Goal: Information Seeking & Learning: Learn about a topic

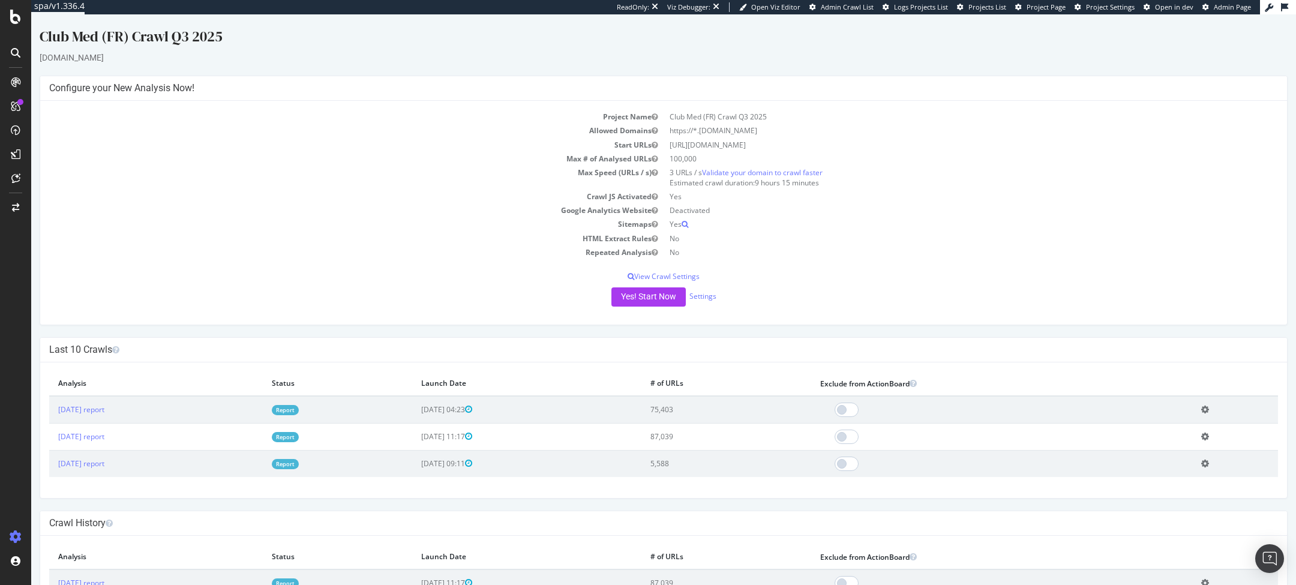
click at [299, 436] on link "Report" at bounding box center [285, 437] width 27 height 10
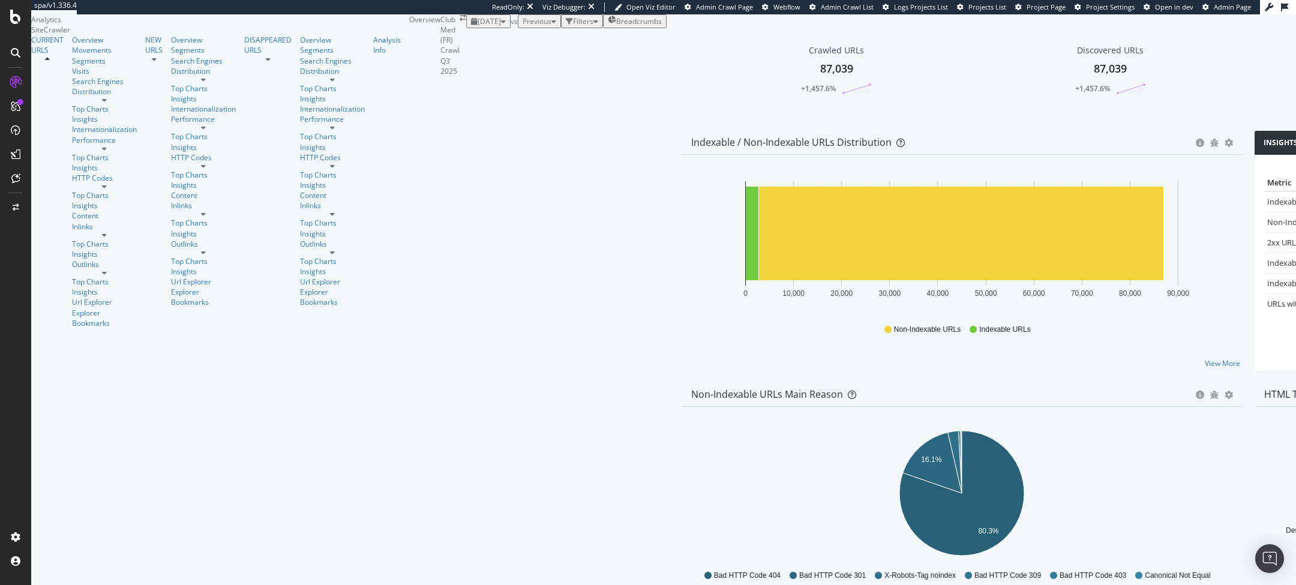
click at [471, 26] on div "[DATE]" at bounding box center [488, 21] width 35 height 10
click at [184, 103] on div "2025 Aug. 18th" at bounding box center [171, 102] width 23 height 11
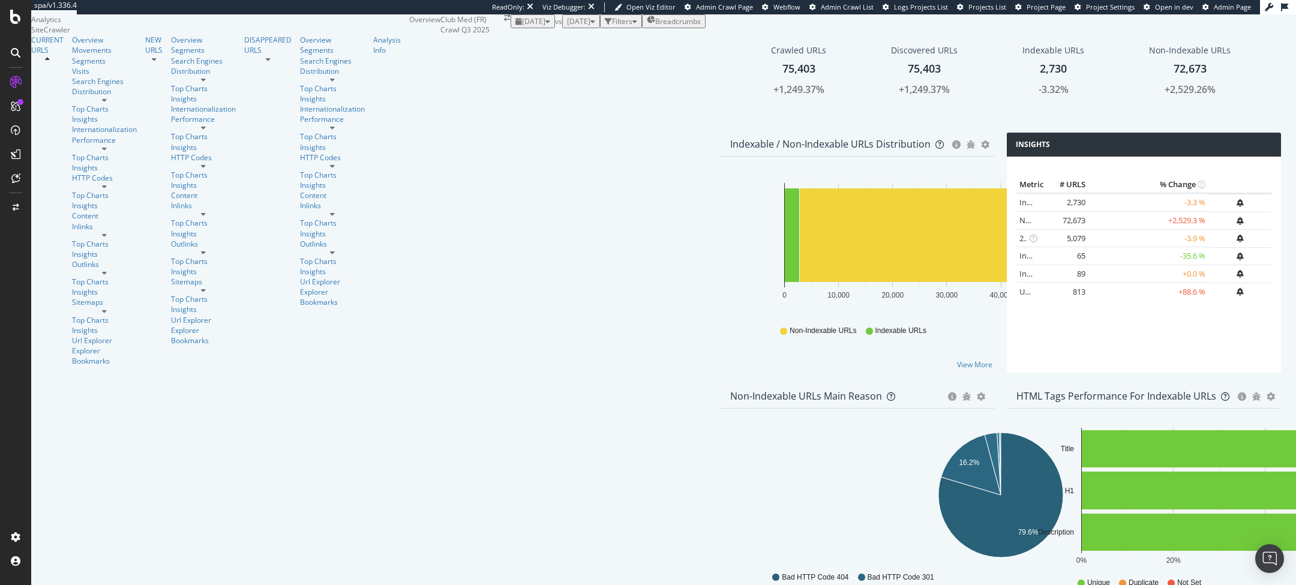
click at [515, 26] on div "2025 Aug. 18th" at bounding box center [532, 21] width 35 height 10
click at [184, 149] on div "2025 Jul. 24th" at bounding box center [171, 146] width 23 height 11
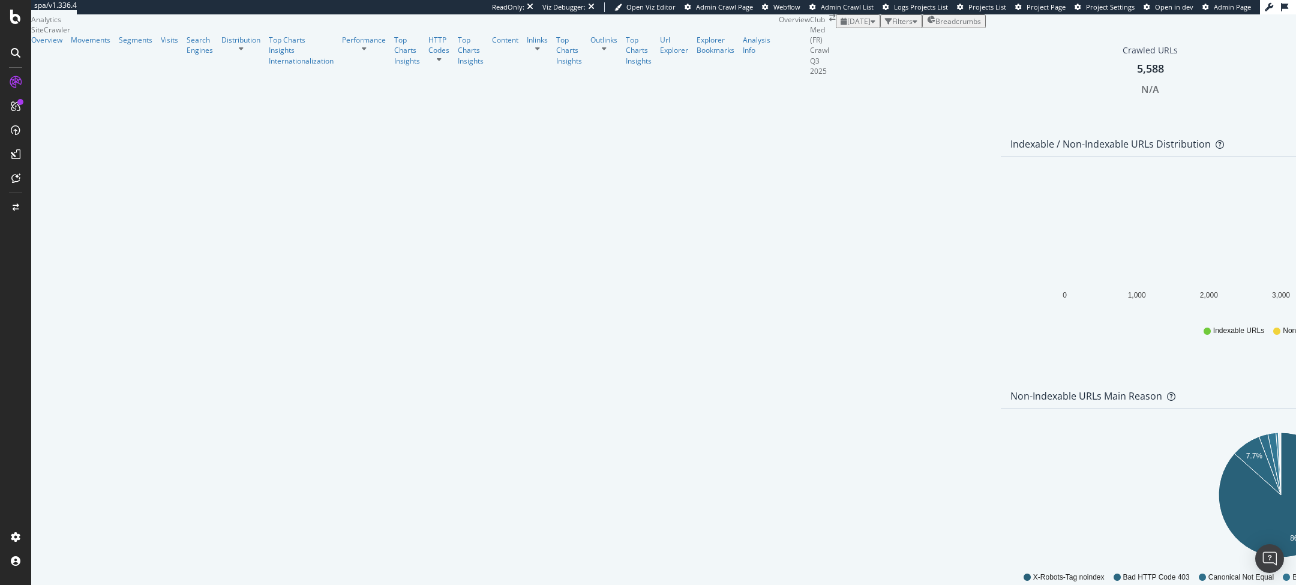
scroll to position [117, 0]
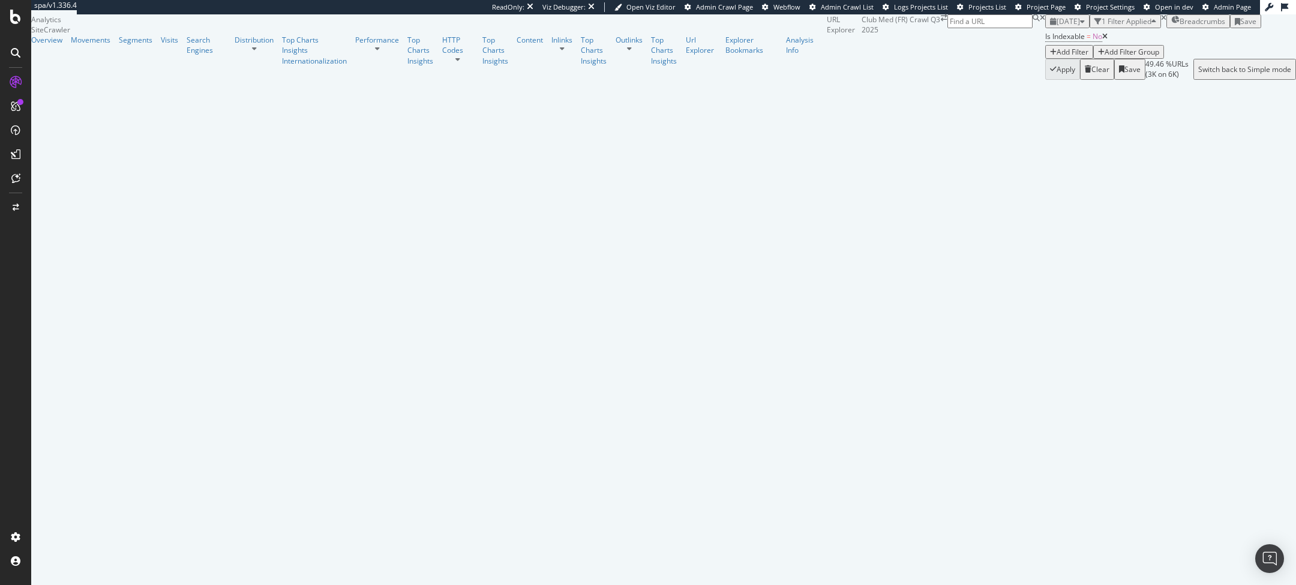
scroll to position [1325, 0]
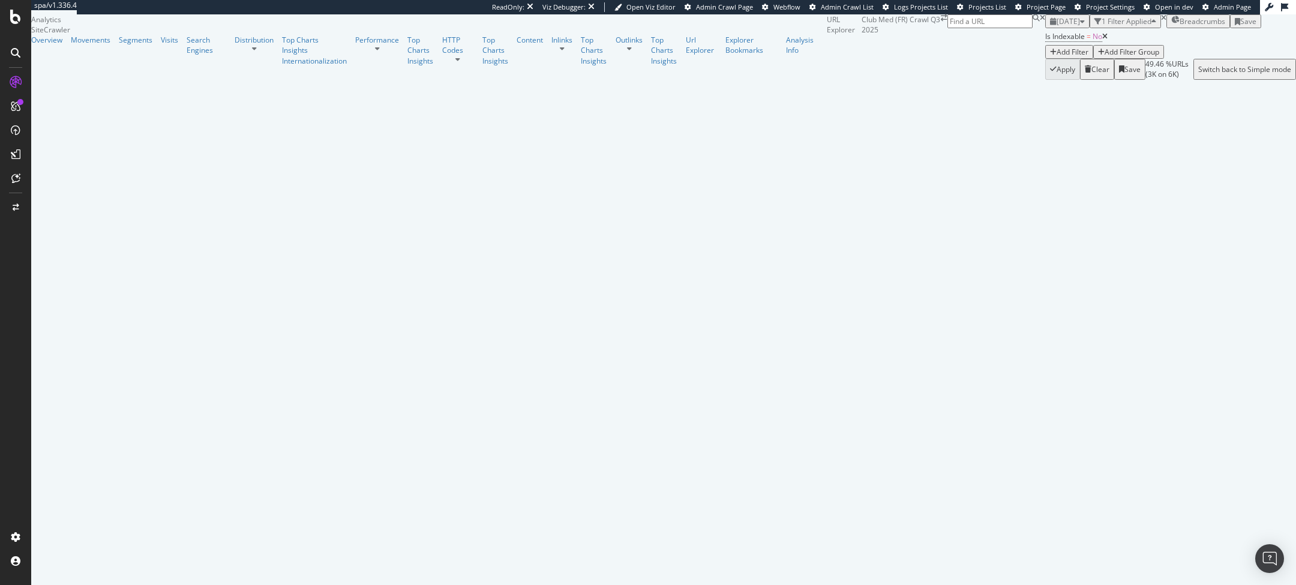
click at [1057, 57] on div "Add Filter" at bounding box center [1073, 52] width 32 height 10
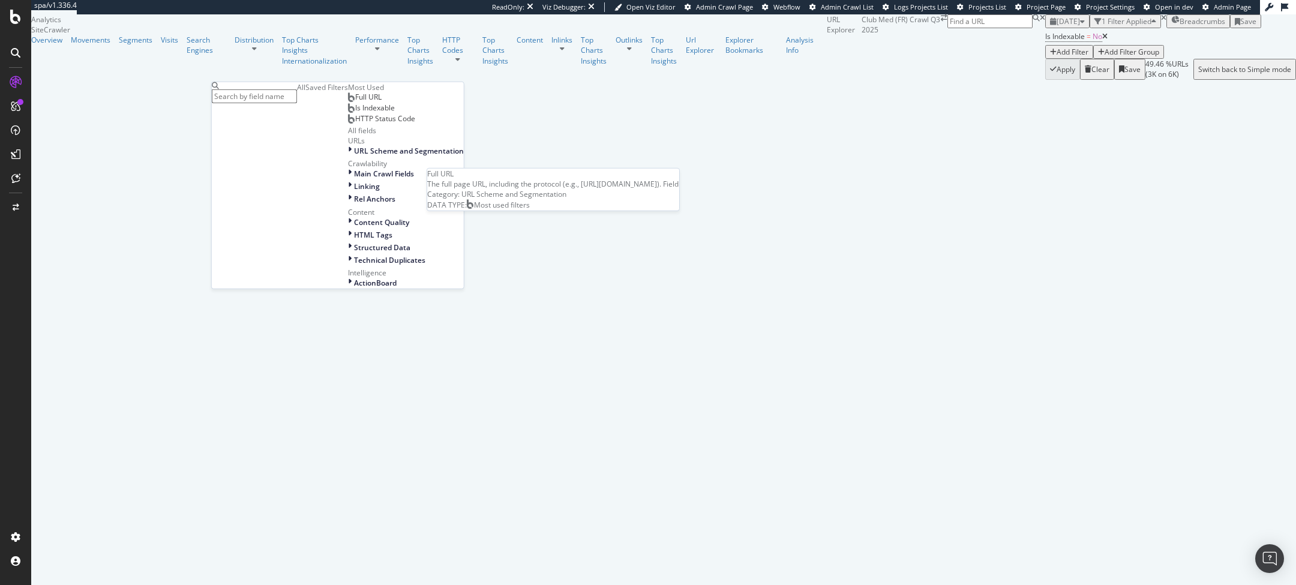
click at [355, 102] on span "Full URL" at bounding box center [368, 97] width 26 height 10
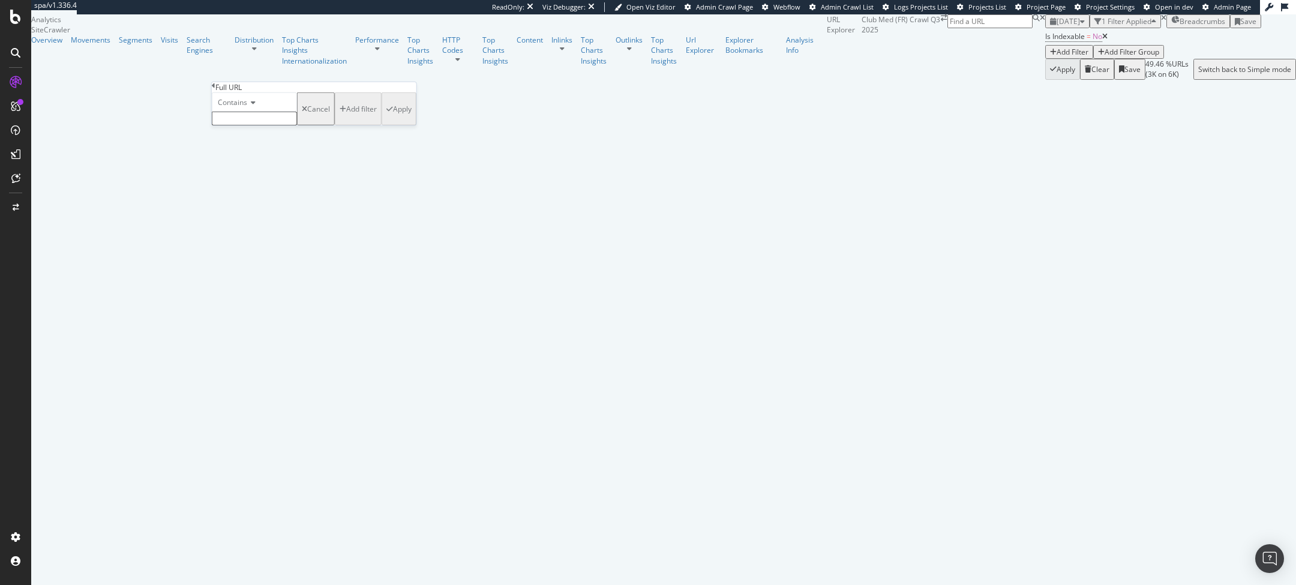
click at [253, 125] on input "text" at bounding box center [254, 119] width 85 height 14
type input "staging"
click at [393, 118] on div "Apply" at bounding box center [402, 112] width 19 height 10
click at [1224, 6] on span "Admin Page" at bounding box center [1232, 6] width 37 height 9
click at [1165, 22] on div "times" at bounding box center [1167, 17] width 5 height 7
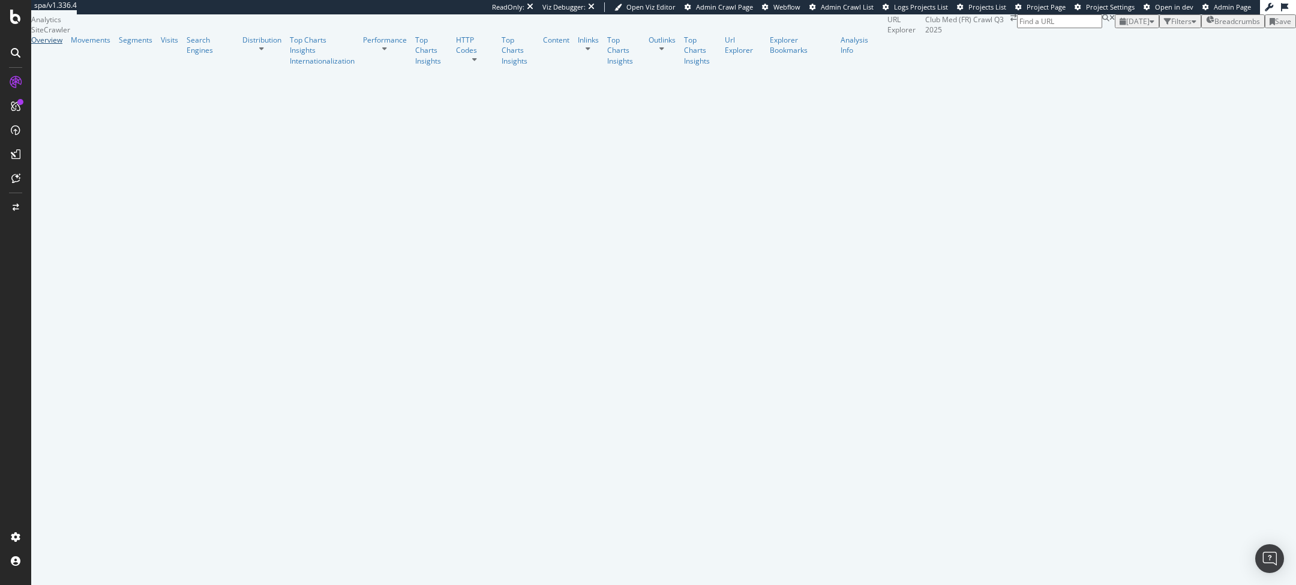
click at [48, 45] on div "Overview" at bounding box center [46, 40] width 31 height 10
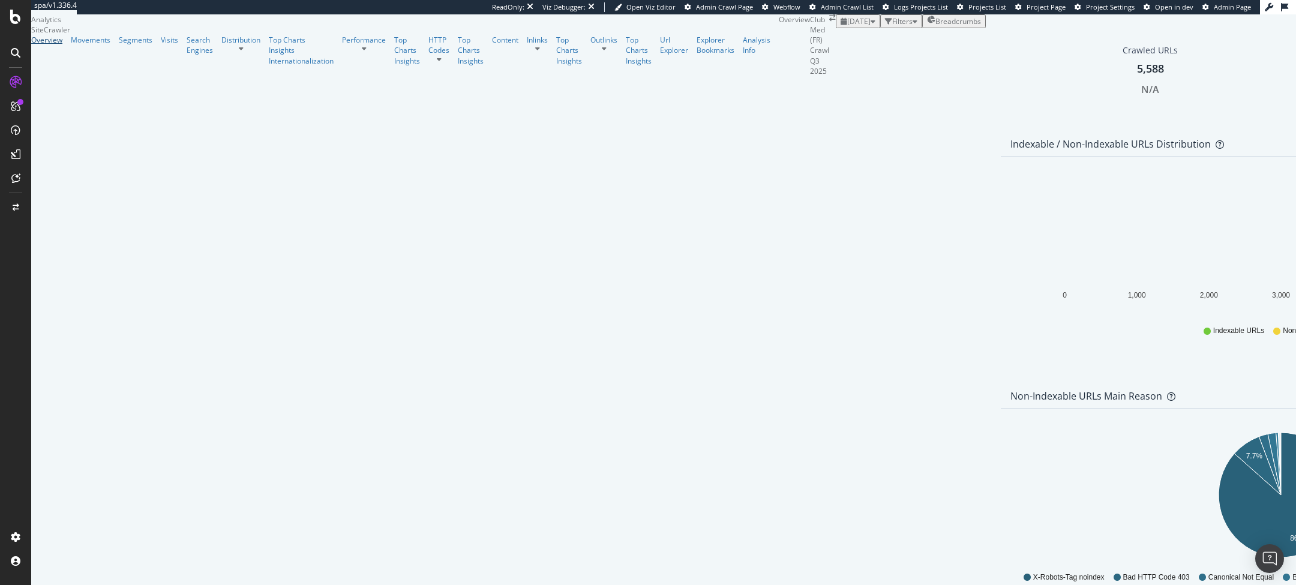
scroll to position [868, 0]
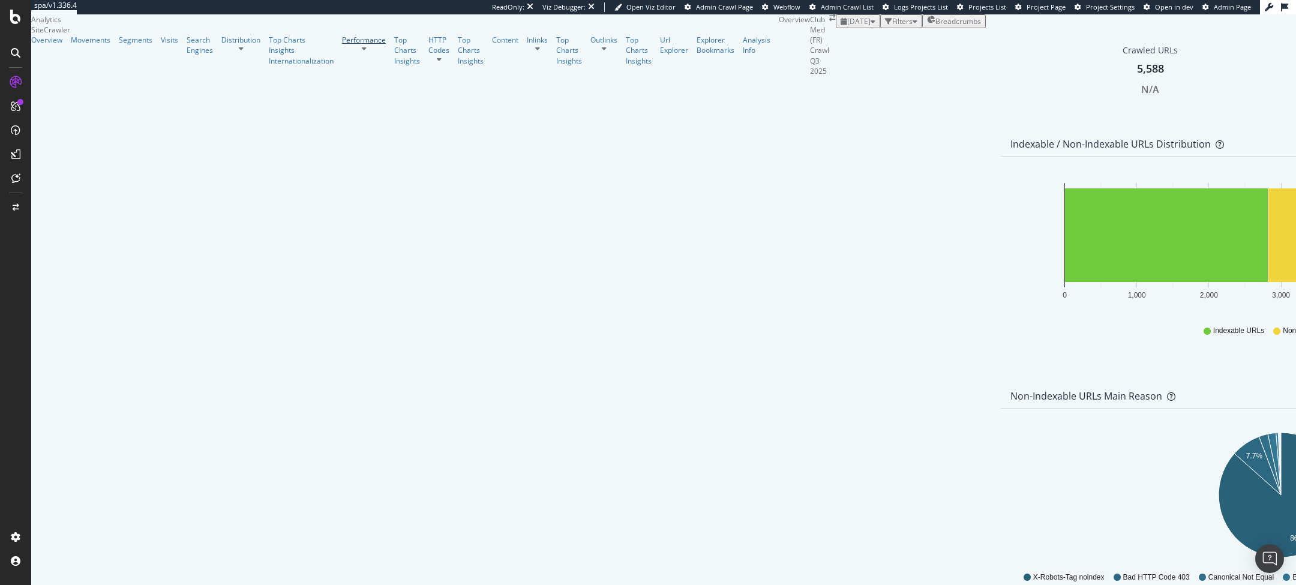
click at [342, 45] on div "Performance" at bounding box center [364, 40] width 44 height 10
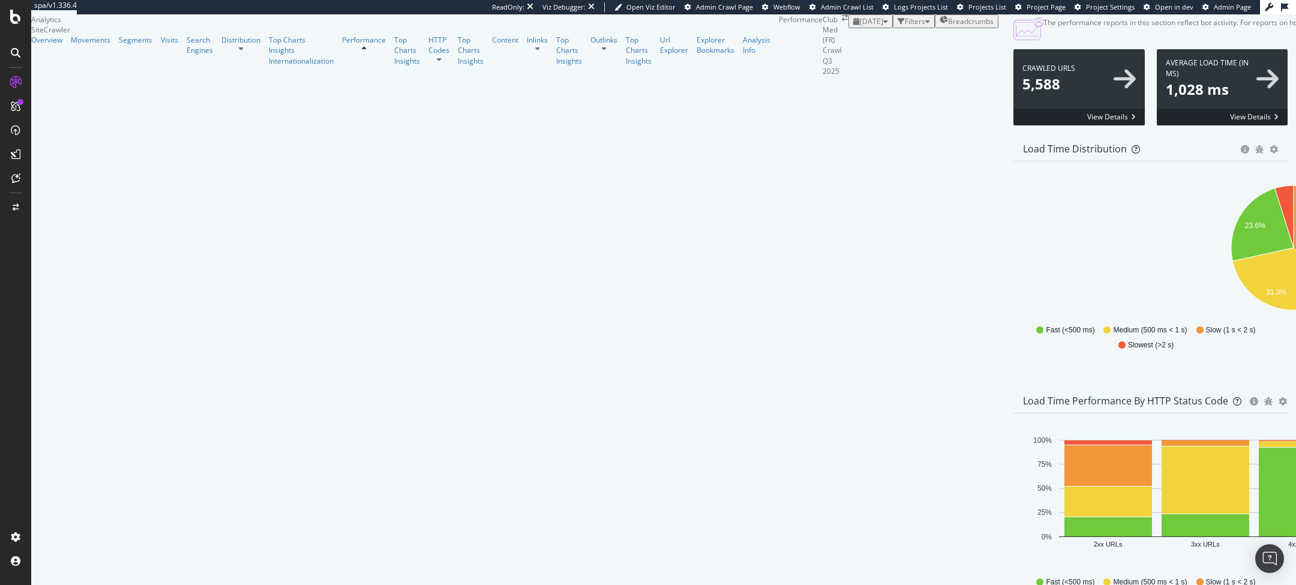
click at [860, 26] on span "2025 Jul. 24th" at bounding box center [871, 21] width 23 height 10
click at [184, 97] on div "2025 Aug. 18th" at bounding box center [171, 102] width 23 height 11
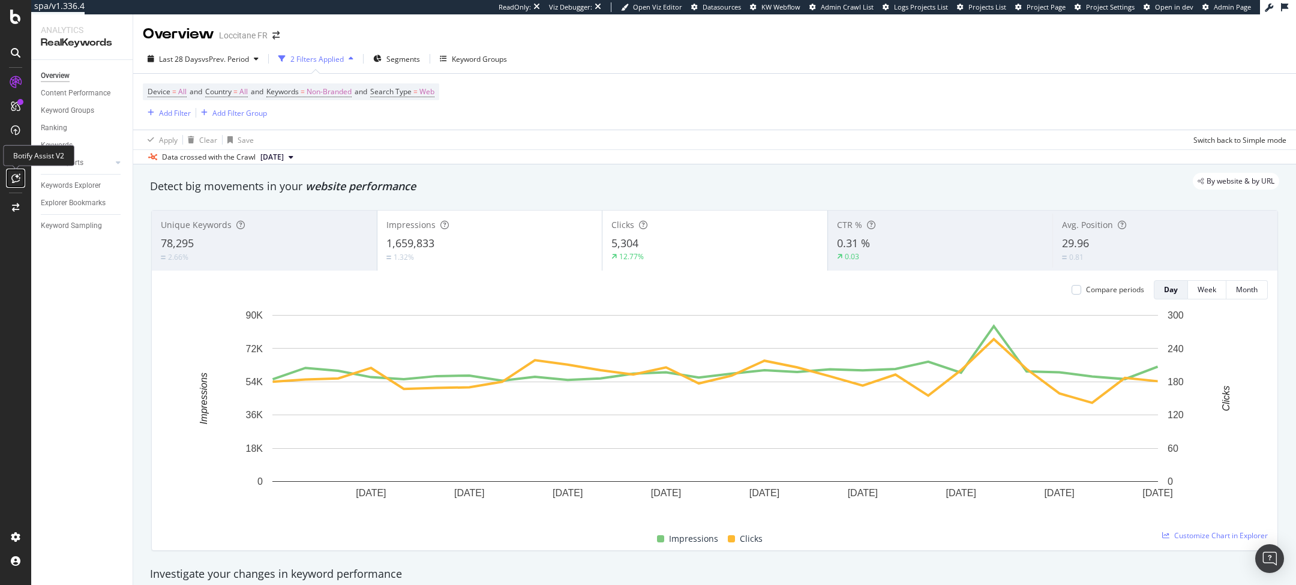
click at [10, 178] on div at bounding box center [15, 178] width 19 height 19
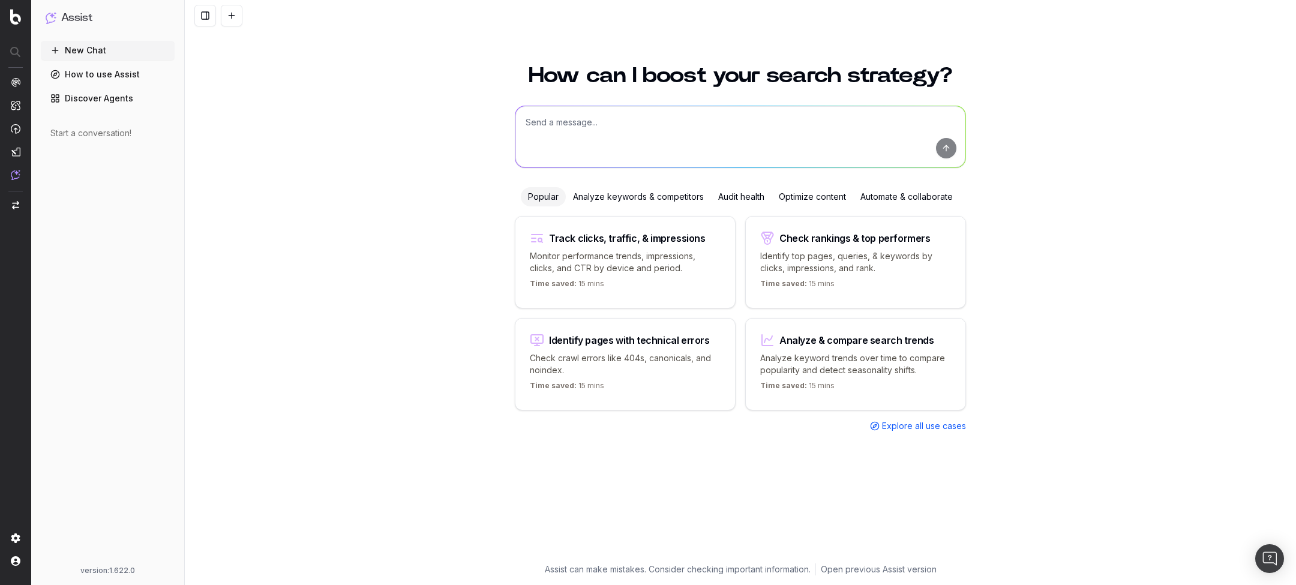
click at [95, 226] on div "New Chat How to use Assist Discover Agents Start a conversation!" at bounding box center [108, 301] width 134 height 520
click at [427, 122] on div "How can I boost your search strategy? Popular Analyze keywords & competitors Au…" at bounding box center [740, 317] width 1111 height 535
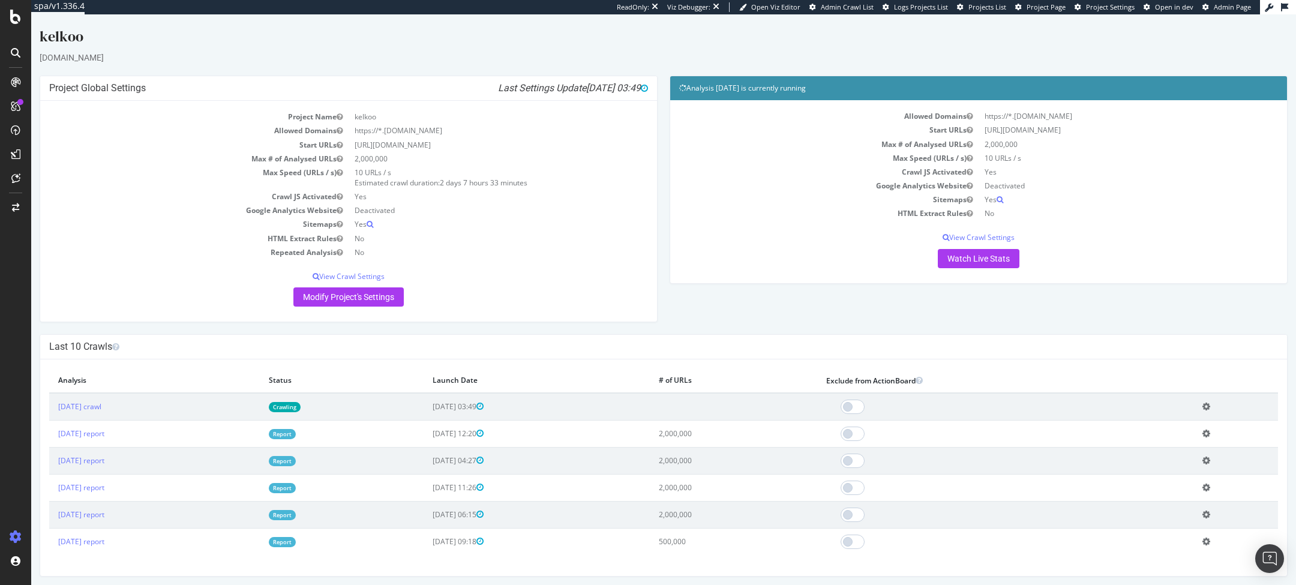
click at [296, 434] on link "Report" at bounding box center [282, 434] width 27 height 10
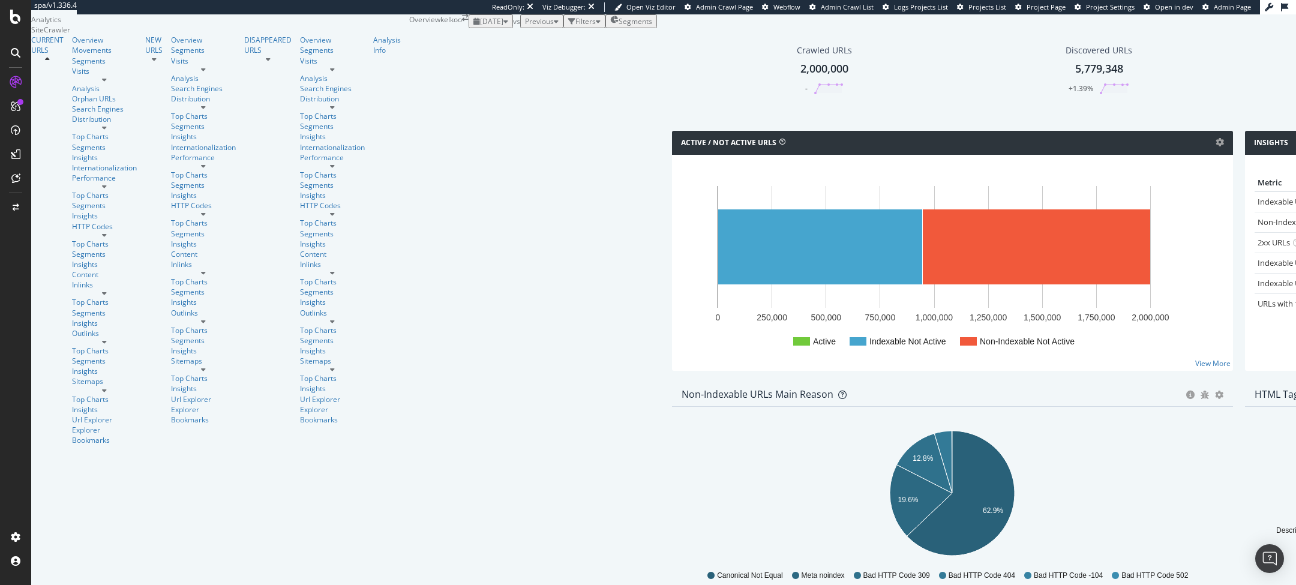
click at [480, 26] on span "[DATE]" at bounding box center [491, 21] width 23 height 10
click at [184, 127] on div "[DATE]" at bounding box center [171, 124] width 23 height 11
click at [480, 26] on span "[DATE]" at bounding box center [491, 21] width 23 height 10
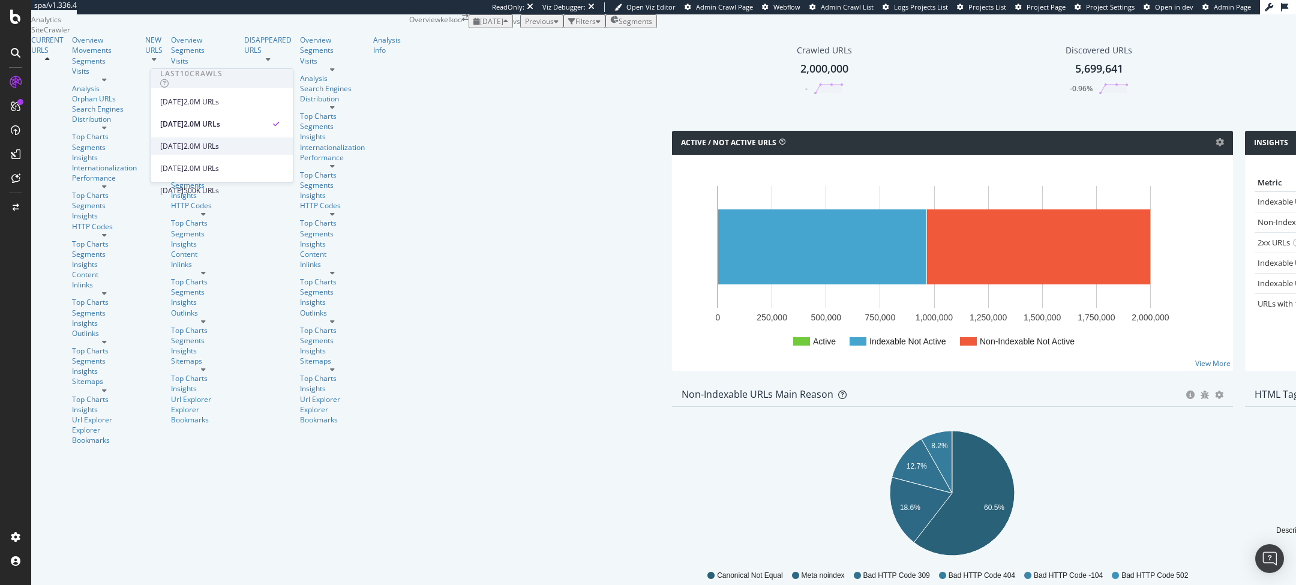
click at [184, 145] on div "2025 Aug. 6th" at bounding box center [171, 146] width 23 height 11
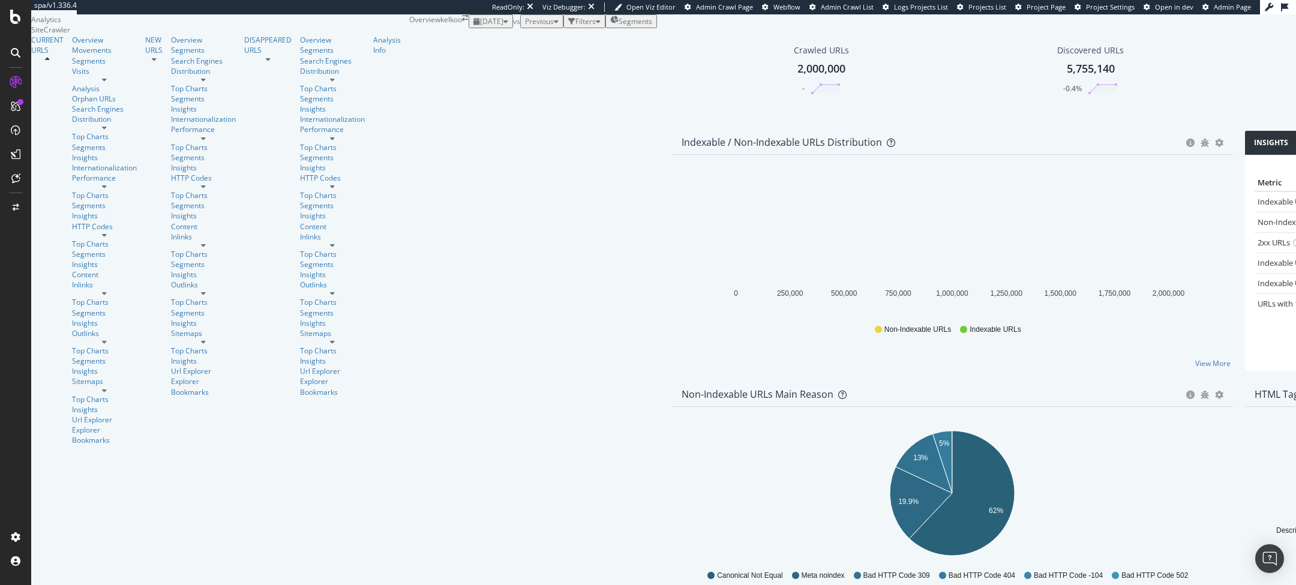
scroll to position [397, 0]
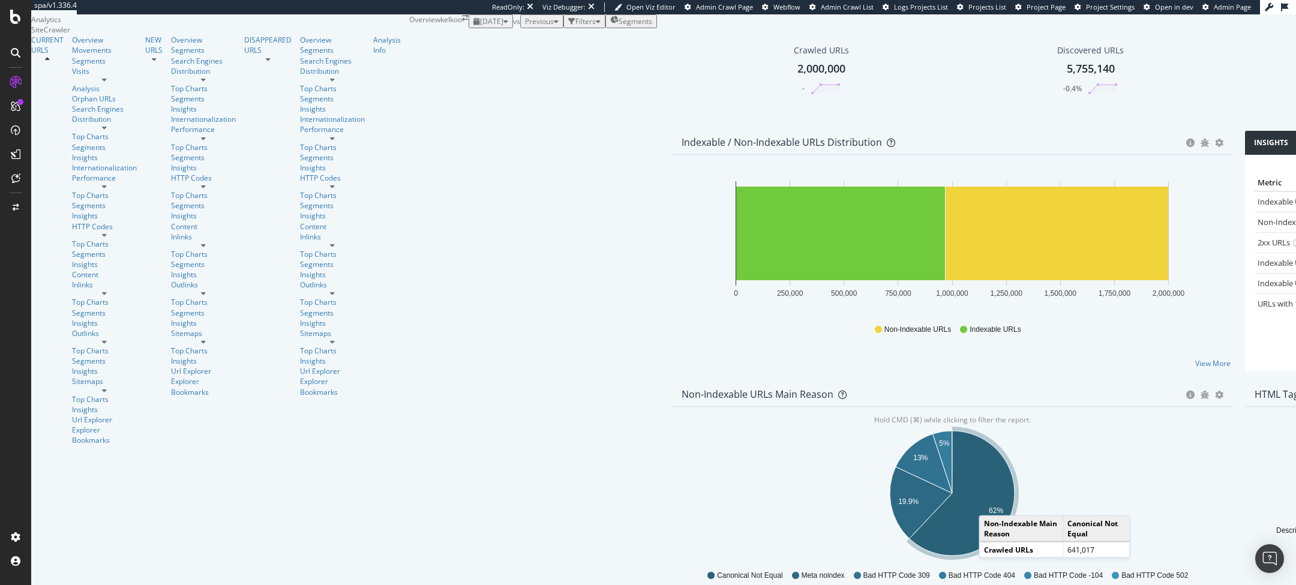
click at [910, 431] on icon "A chart." at bounding box center [962, 493] width 105 height 125
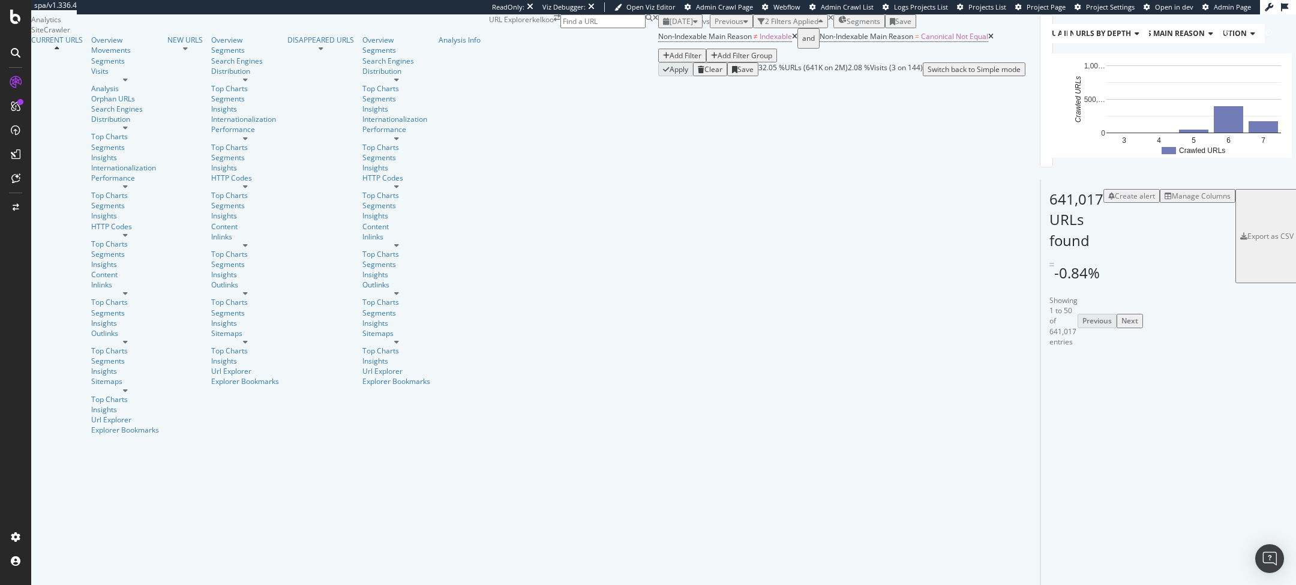
scroll to position [1102, 0]
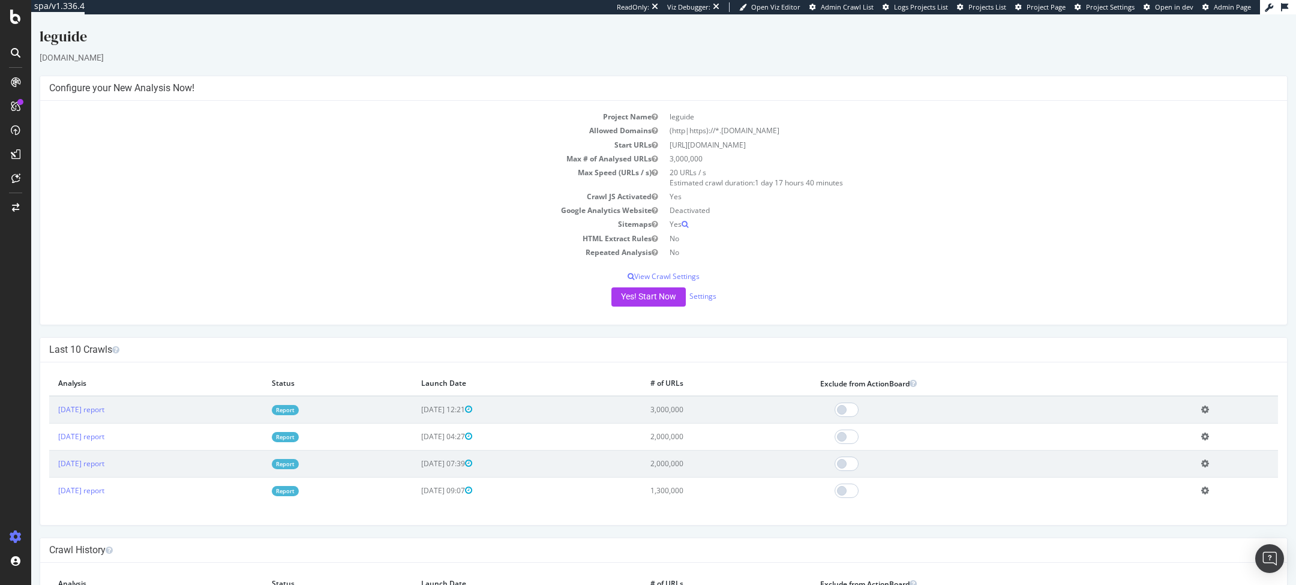
click at [299, 407] on link "Report" at bounding box center [285, 410] width 27 height 10
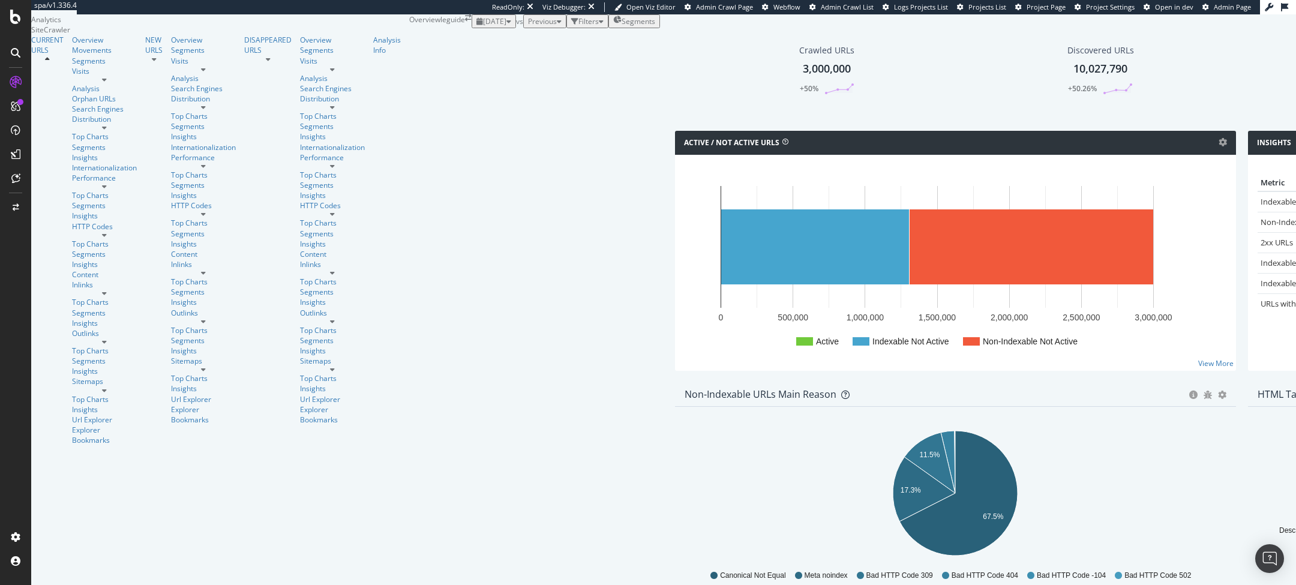
click at [476, 26] on div "2025 Aug. 15th" at bounding box center [493, 21] width 35 height 10
click at [193, 131] on div "2025 Aug. 12th 2.0M URLs" at bounding box center [222, 123] width 143 height 17
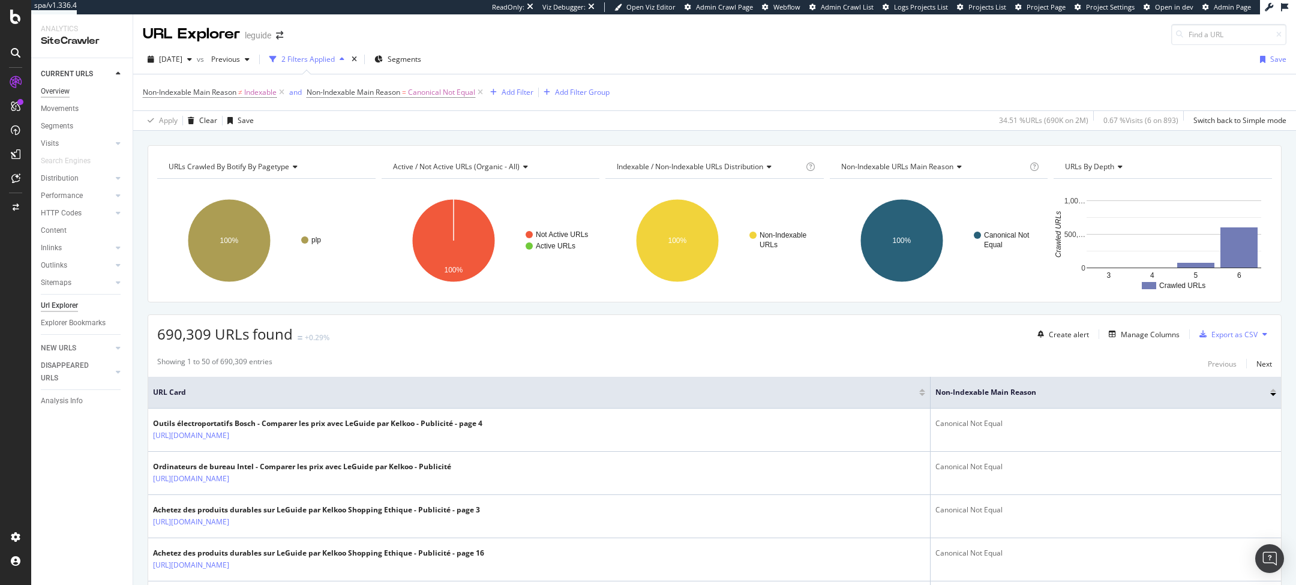
click at [58, 88] on div "Overview" at bounding box center [55, 91] width 29 height 13
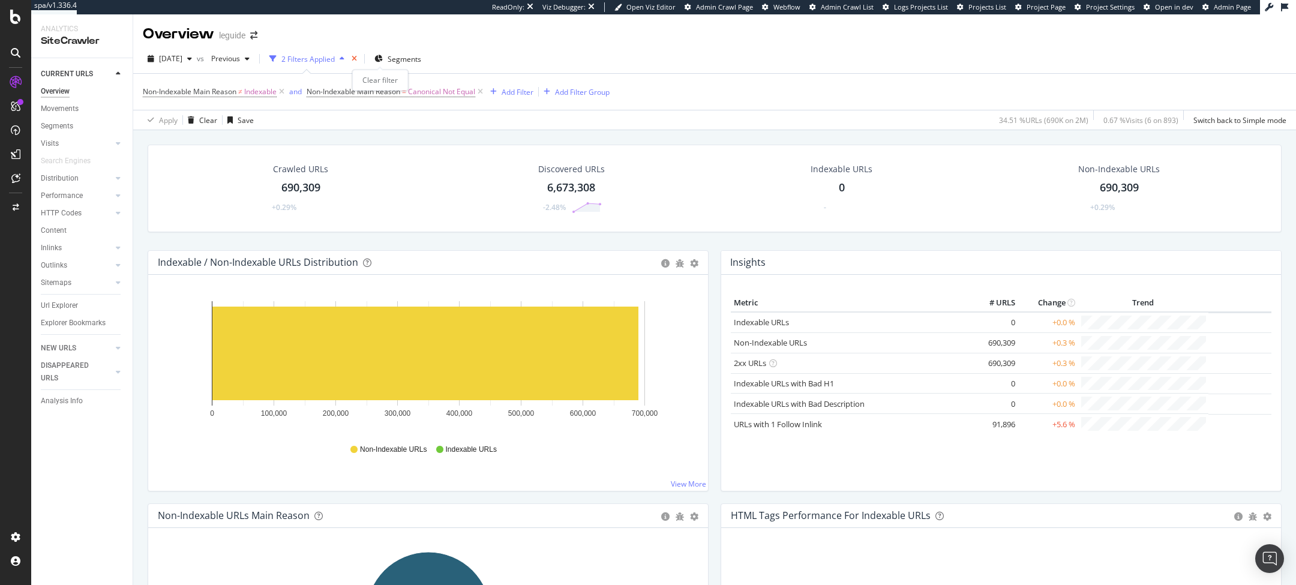
click at [357, 59] on icon "times" at bounding box center [354, 58] width 5 height 7
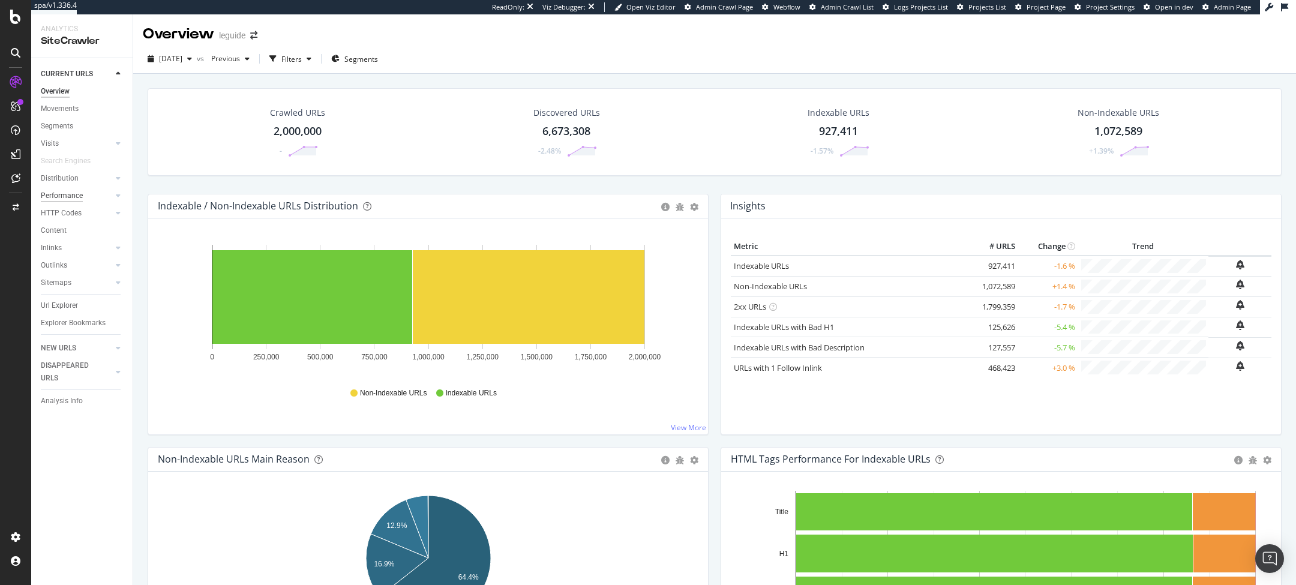
click at [69, 194] on div "Performance" at bounding box center [62, 196] width 42 height 13
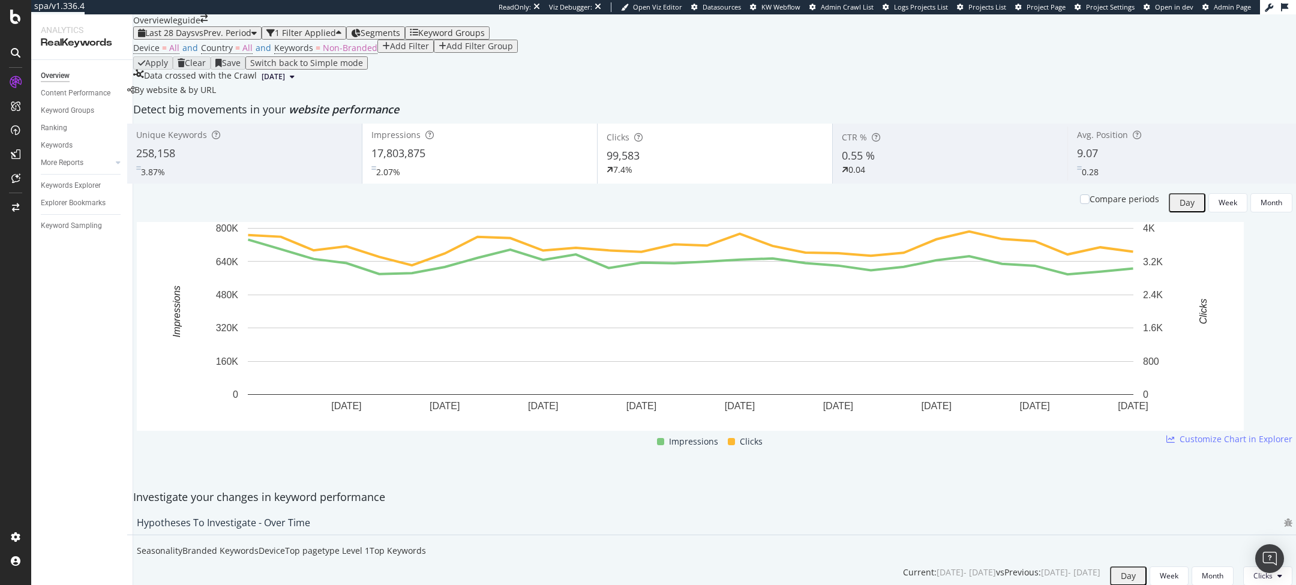
click at [173, 56] on div "Device = All and Country = All and Keywords = Non-Branded Add Filter Add Filter…" at bounding box center [325, 48] width 385 height 17
click at [390, 51] on div "Add Filter" at bounding box center [409, 46] width 39 height 10
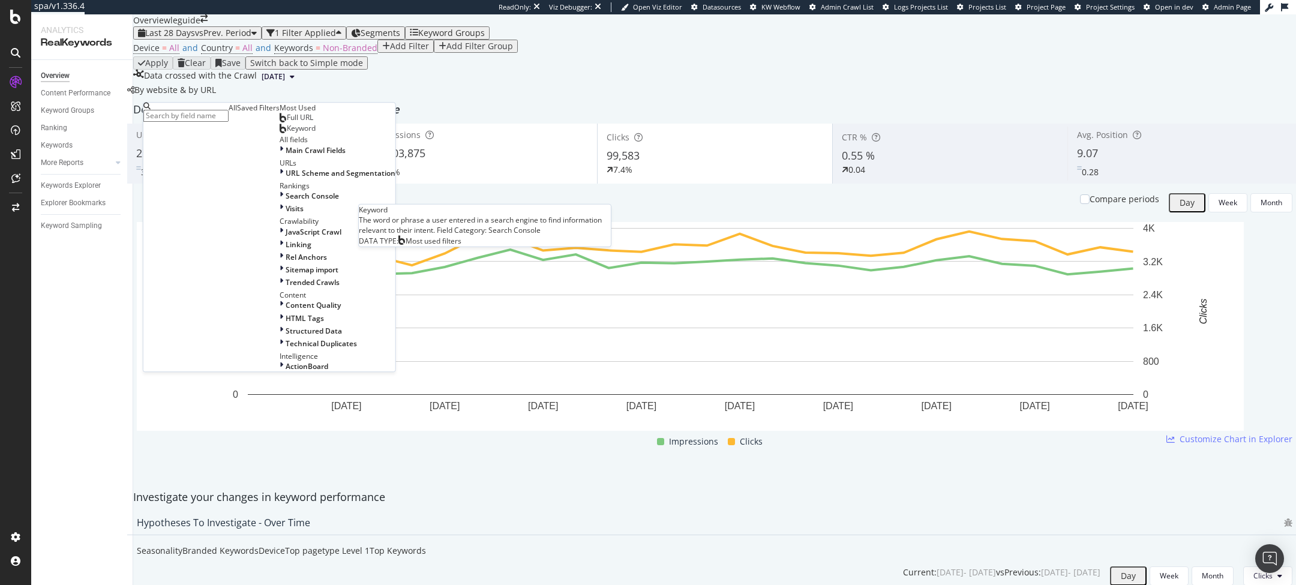
click at [287, 134] on span "Keyword" at bounding box center [301, 129] width 29 height 10
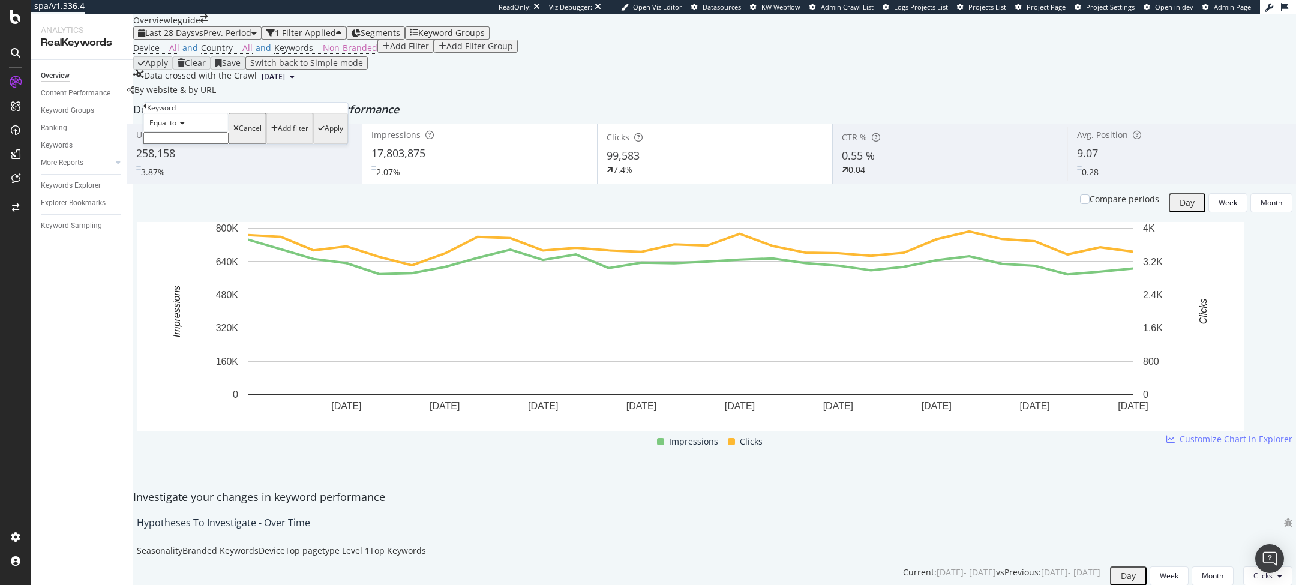
click at [176, 128] on span "Equal to" at bounding box center [162, 123] width 27 height 10
click at [196, 221] on div "Contains" at bounding box center [186, 214] width 84 height 13
click at [206, 144] on input "text" at bounding box center [185, 138] width 85 height 12
type input "osram"
click at [261, 151] on div "Contains osram Cancel Add filter Apply" at bounding box center [245, 132] width 205 height 38
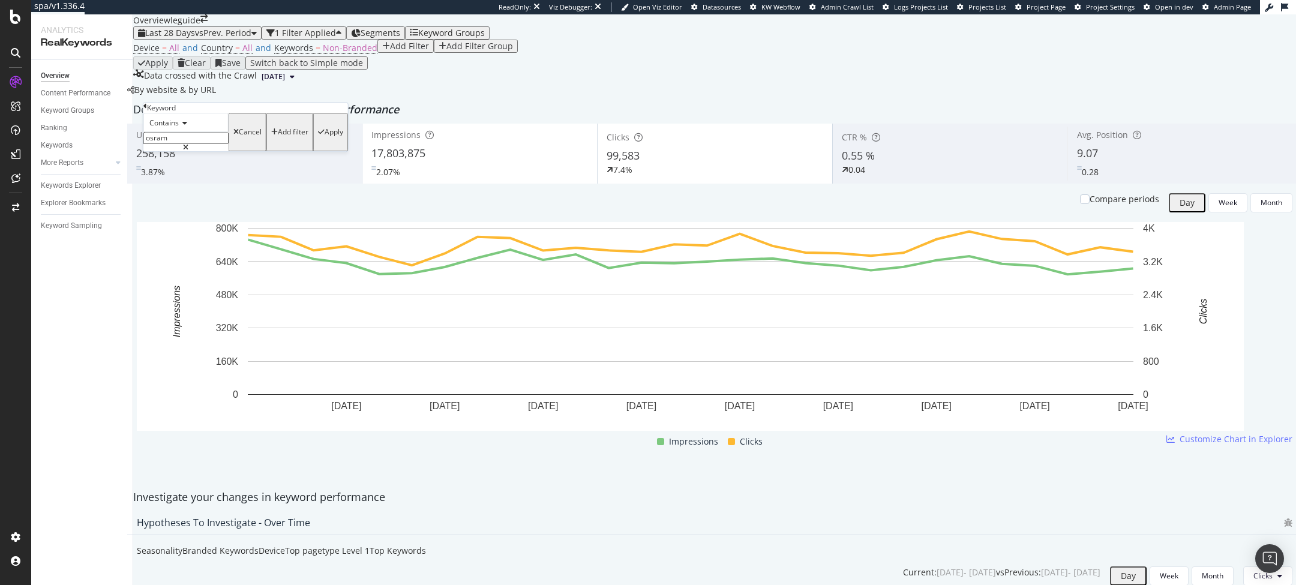
click at [313, 151] on button "Apply" at bounding box center [330, 132] width 35 height 38
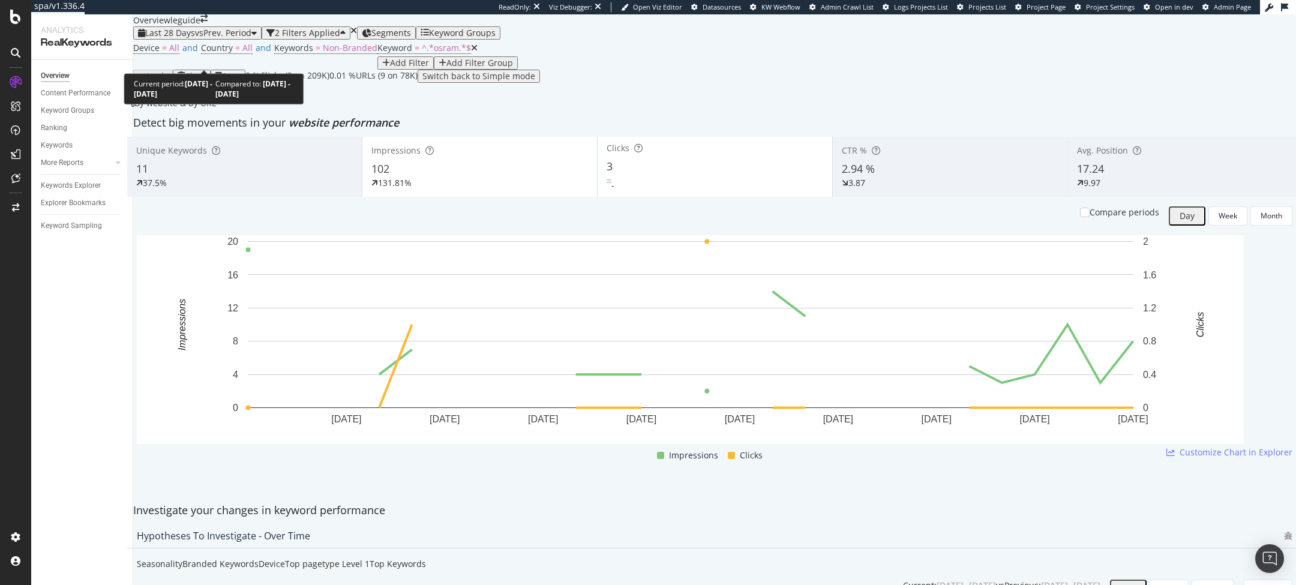
click at [194, 38] on span "Last 28 Days" at bounding box center [170, 32] width 50 height 11
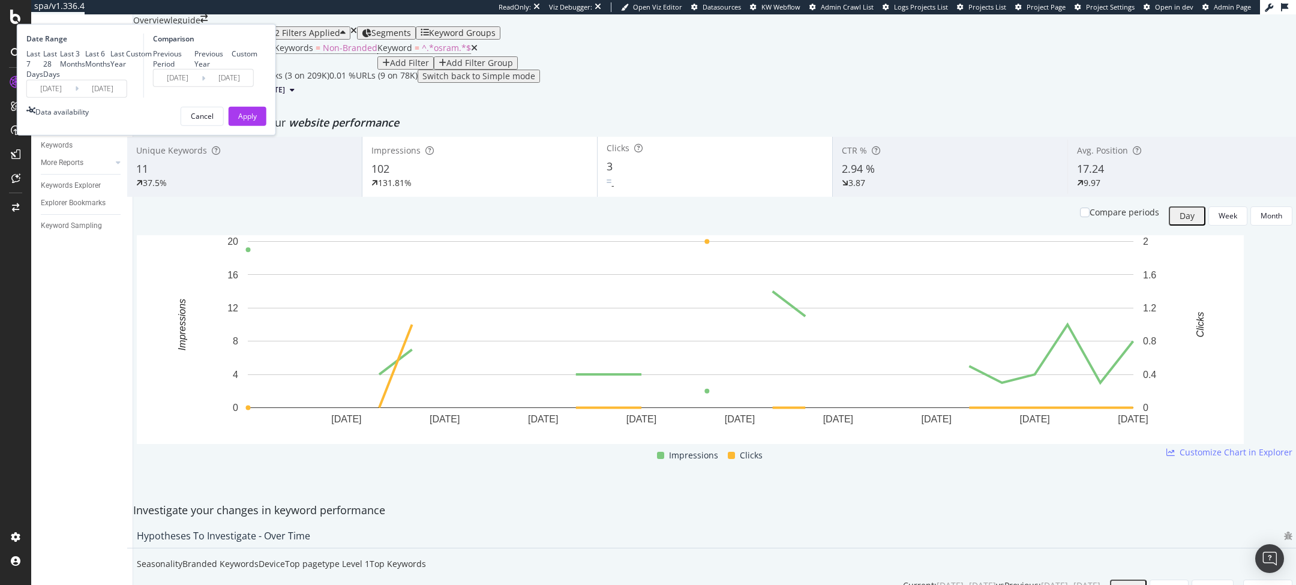
click at [152, 79] on div "Last 7 Days Last 28 Days Last 3 Months Last 6 Months Last Year Custom" at bounding box center [88, 64] width 125 height 31
click at [126, 69] on div "Last Year" at bounding box center [118, 59] width 16 height 20
type input "2024/08/17"
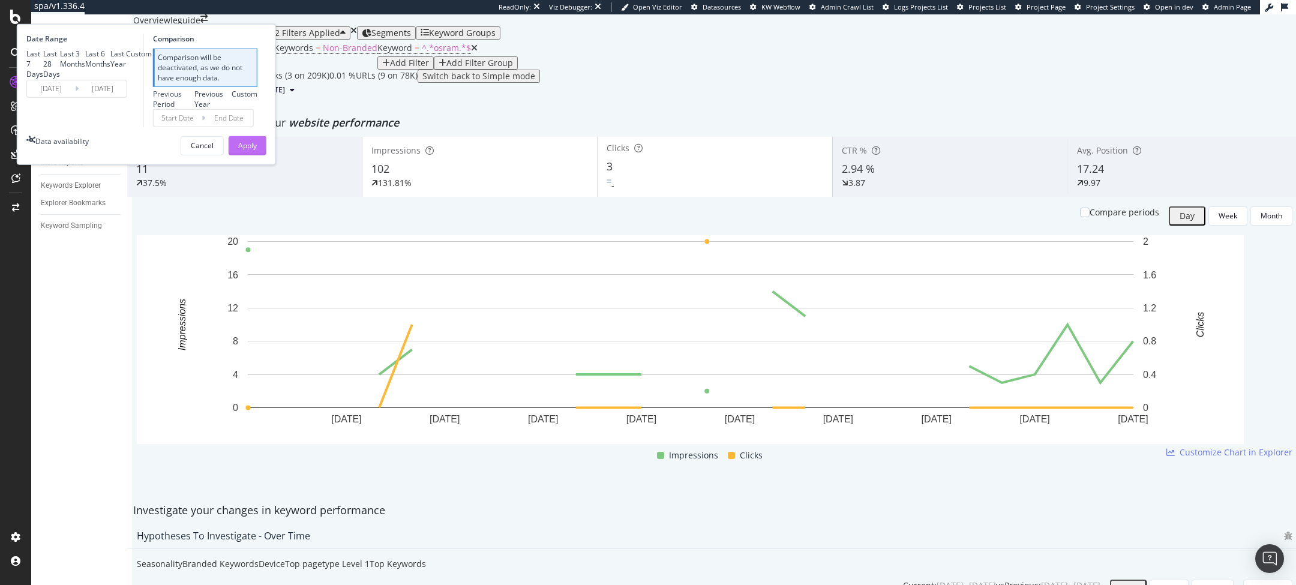
click at [257, 155] on div "Apply" at bounding box center [247, 146] width 19 height 18
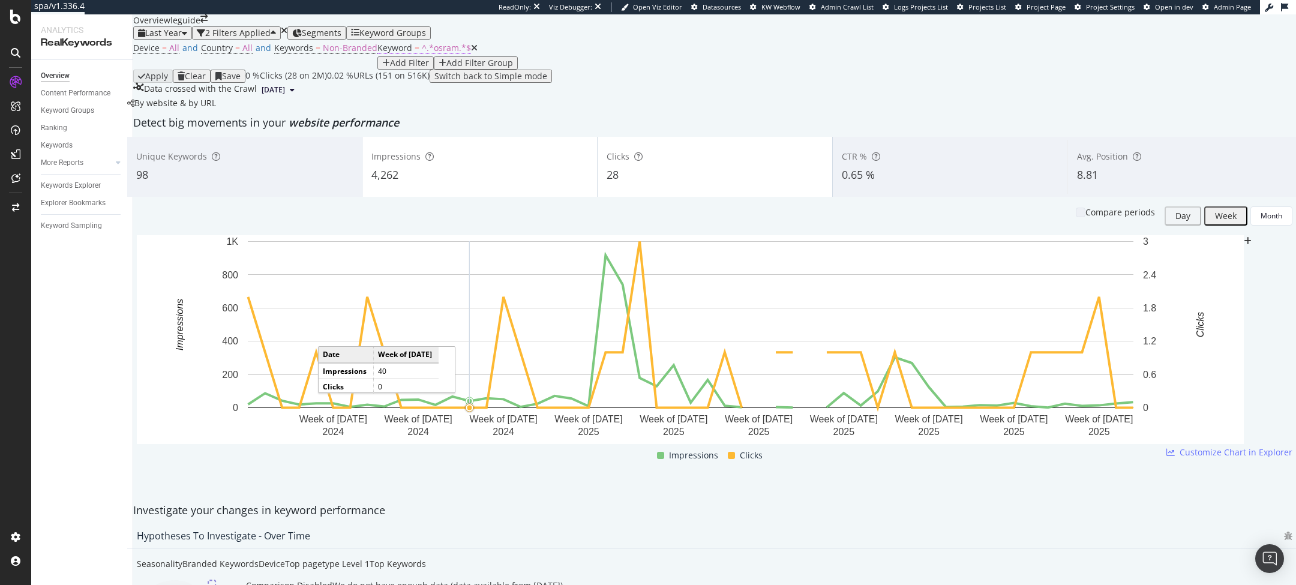
click at [422, 53] on span "^.*osram.*$" at bounding box center [446, 47] width 49 height 11
drag, startPoint x: 281, startPoint y: 189, endPoint x: 179, endPoint y: 56, distance: 167.8
click at [325, 136] on div "Apply" at bounding box center [334, 131] width 19 height 8
click at [70, 185] on div "Keywords Explorer" at bounding box center [71, 185] width 60 height 13
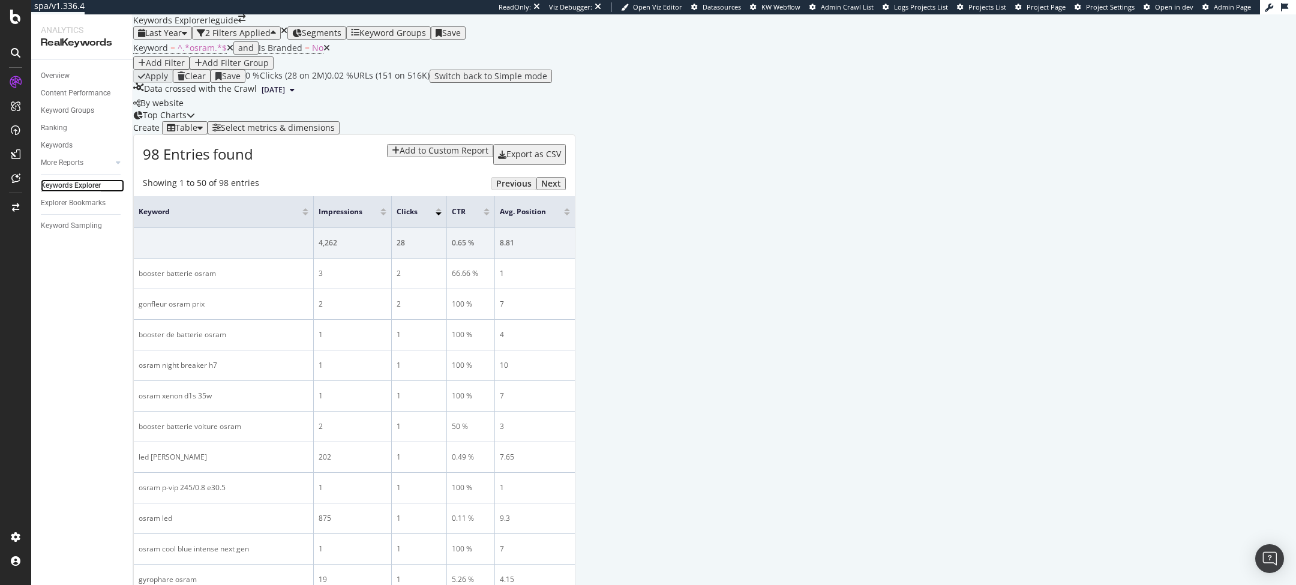
scroll to position [1, 0]
click at [386, 215] on div at bounding box center [383, 213] width 6 height 3
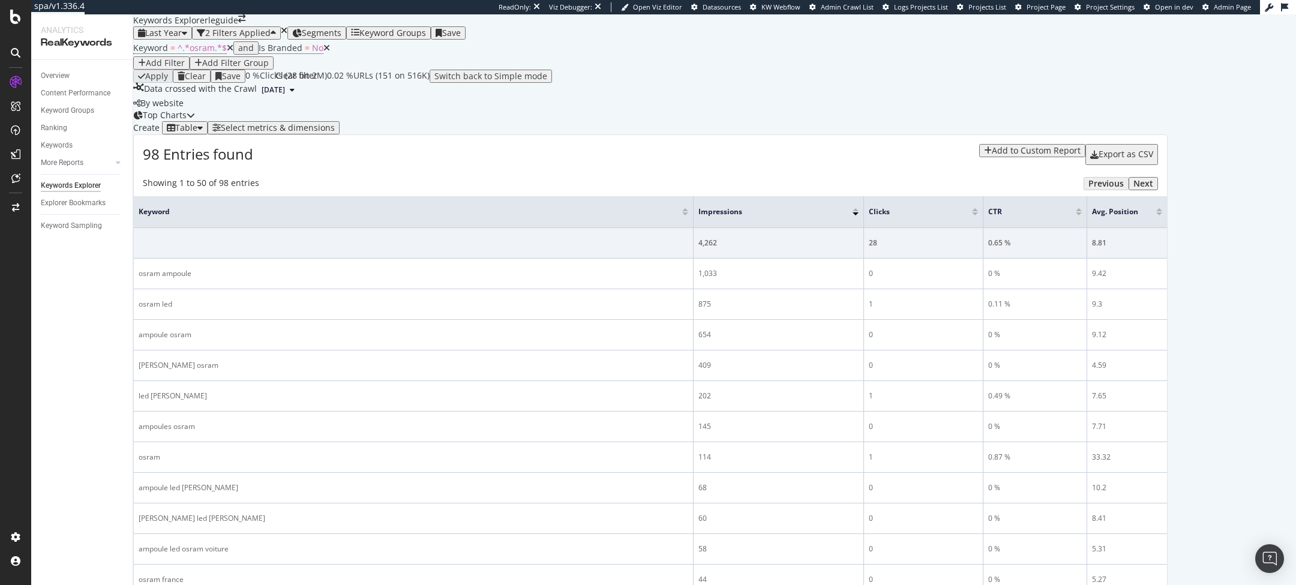
click at [287, 35] on div "times" at bounding box center [284, 30] width 7 height 8
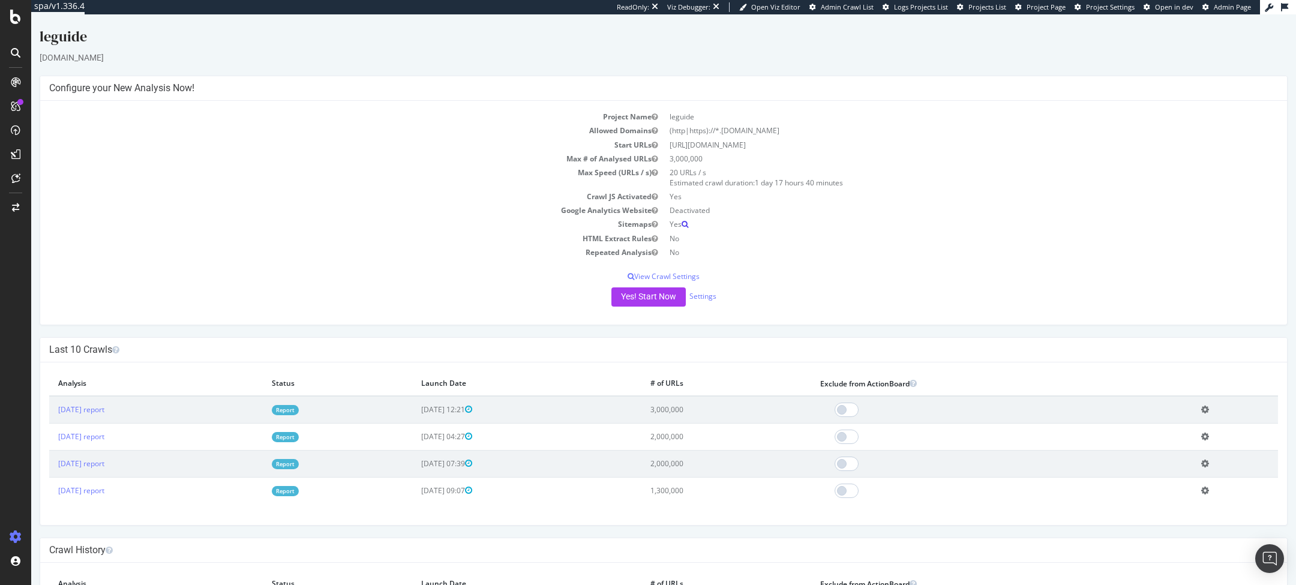
click at [685, 227] on icon at bounding box center [685, 224] width 7 height 7
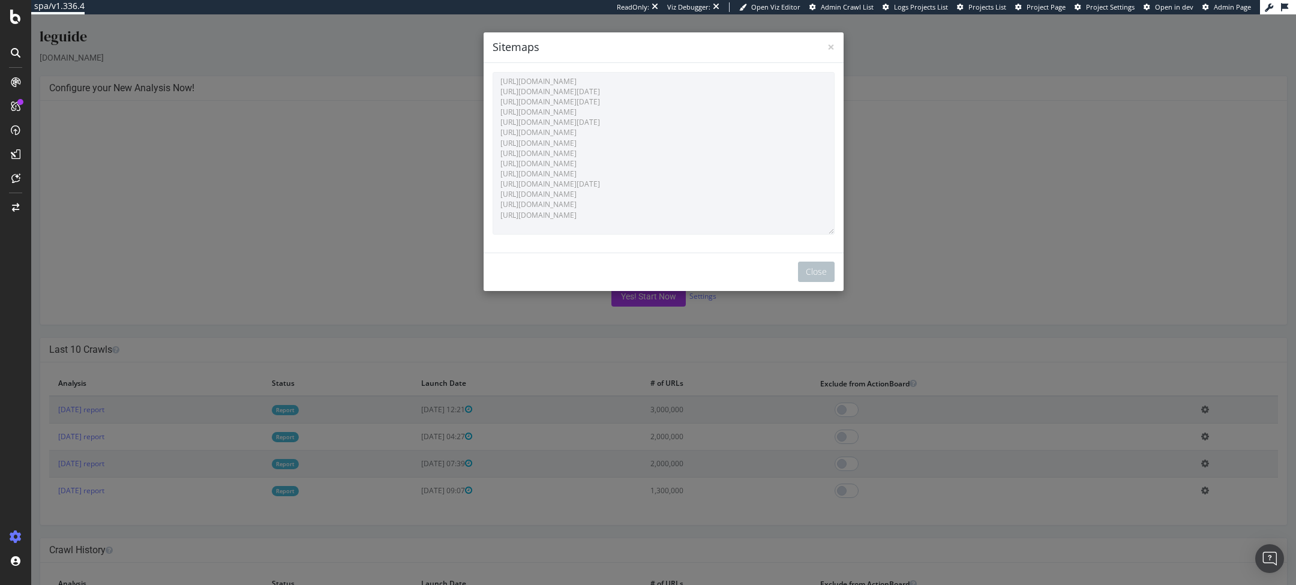
click at [836, 44] on div "× Close Sitemaps" at bounding box center [664, 47] width 360 height 31
click at [834, 44] on span "×" at bounding box center [830, 46] width 7 height 17
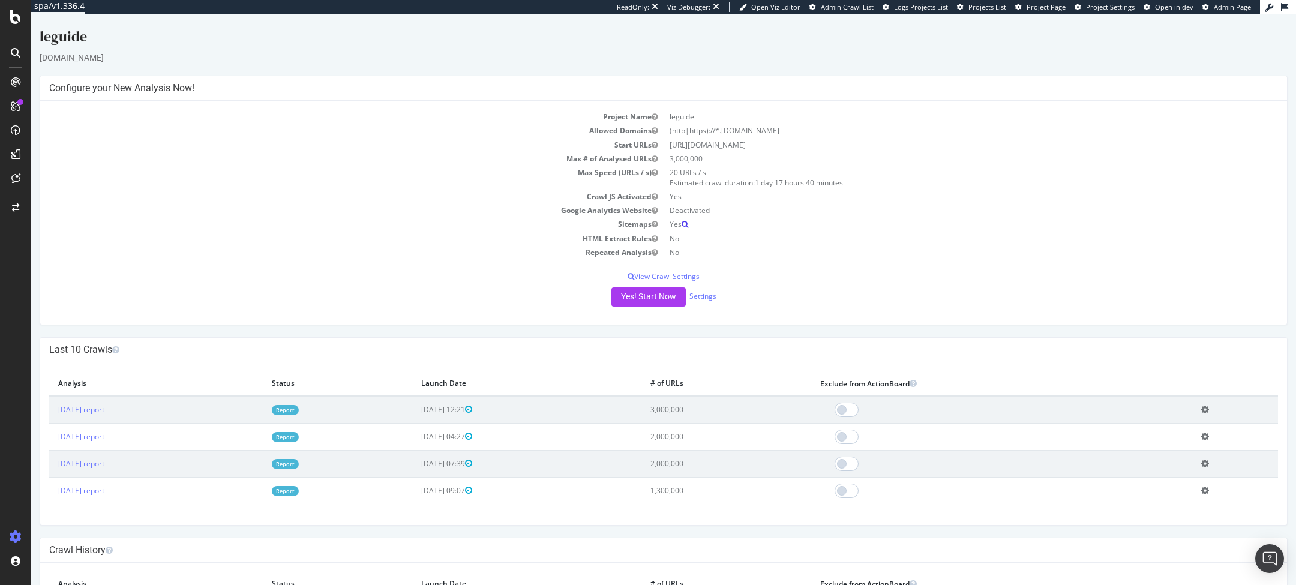
click at [688, 221] on icon at bounding box center [685, 224] width 7 height 7
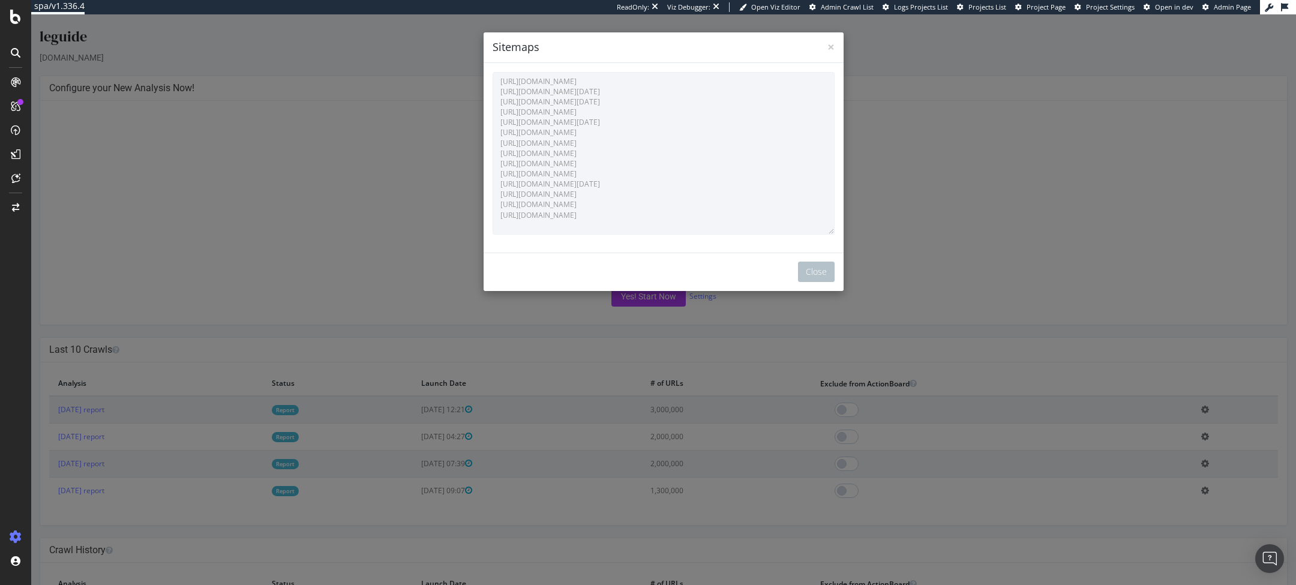
click at [836, 46] on div "× Close Sitemaps" at bounding box center [664, 47] width 360 height 31
click at [833, 47] on span "×" at bounding box center [830, 46] width 7 height 17
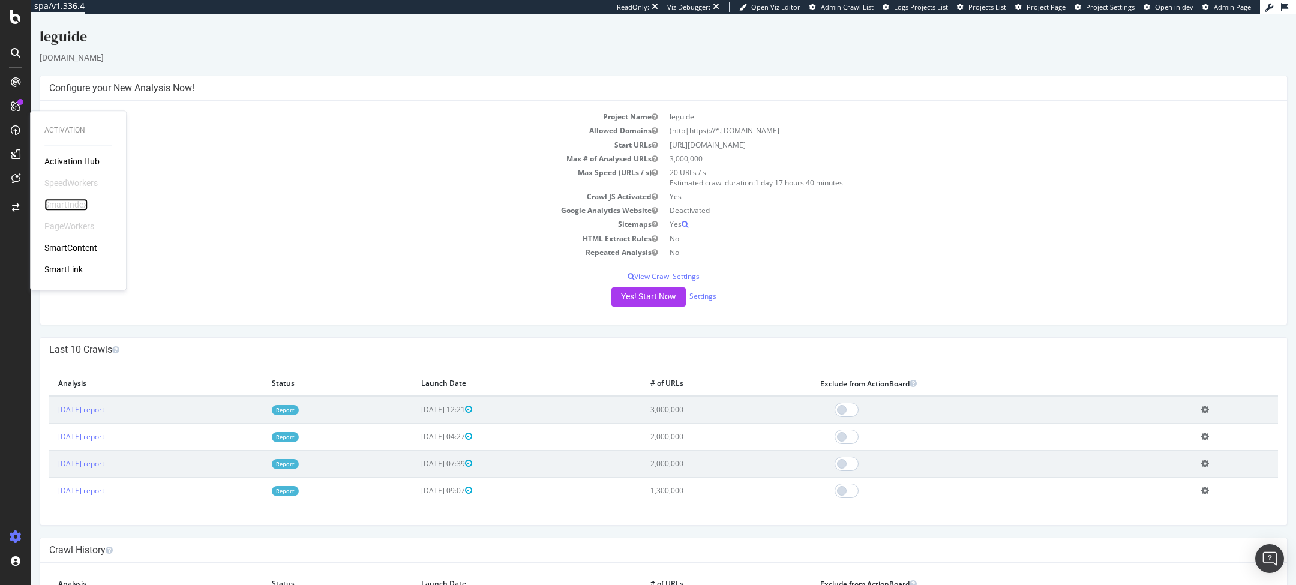
click at [83, 205] on div "SmartIndex" at bounding box center [65, 205] width 43 height 12
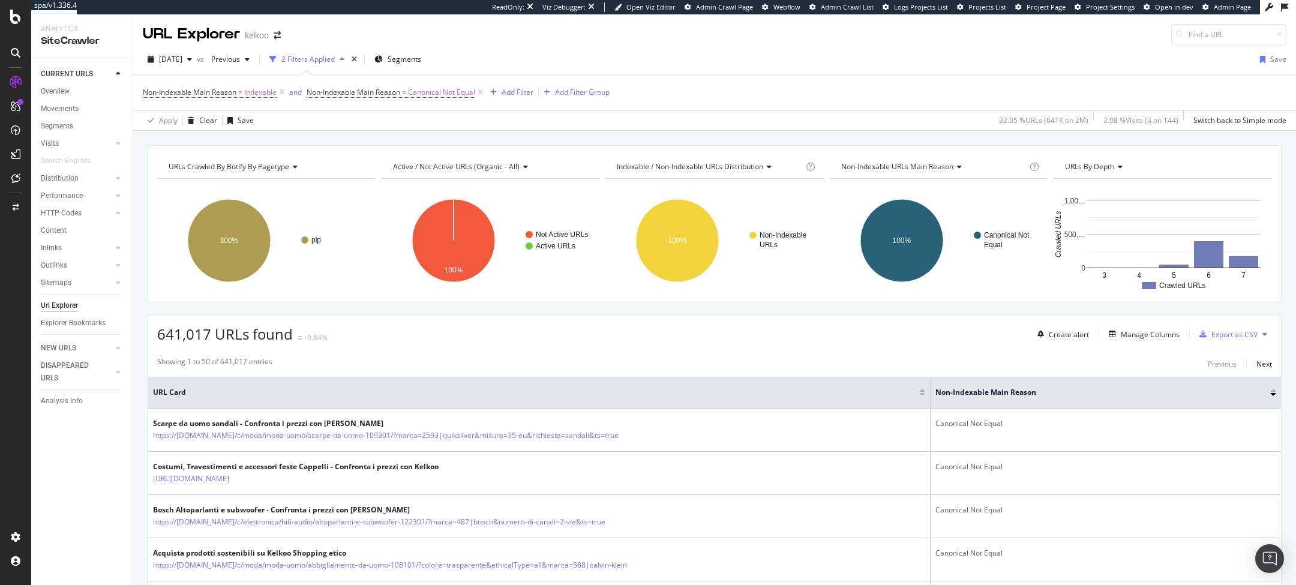
scroll to position [1102, 0]
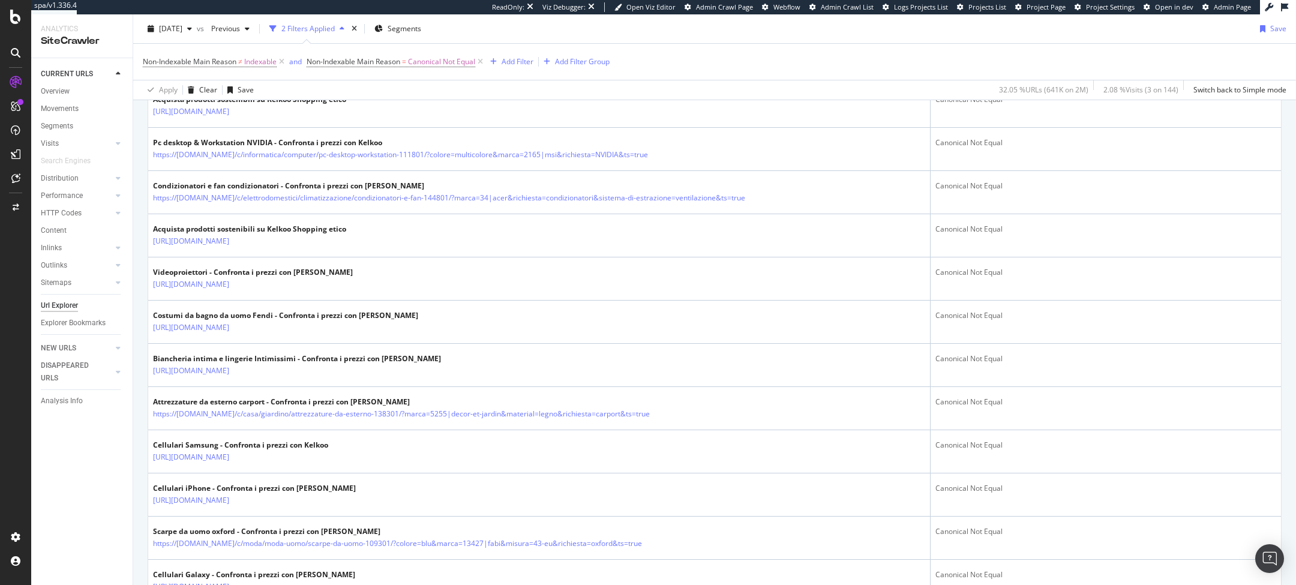
click at [1225, 7] on span "Admin Page" at bounding box center [1232, 6] width 37 height 9
